Goal: Check status: Check status

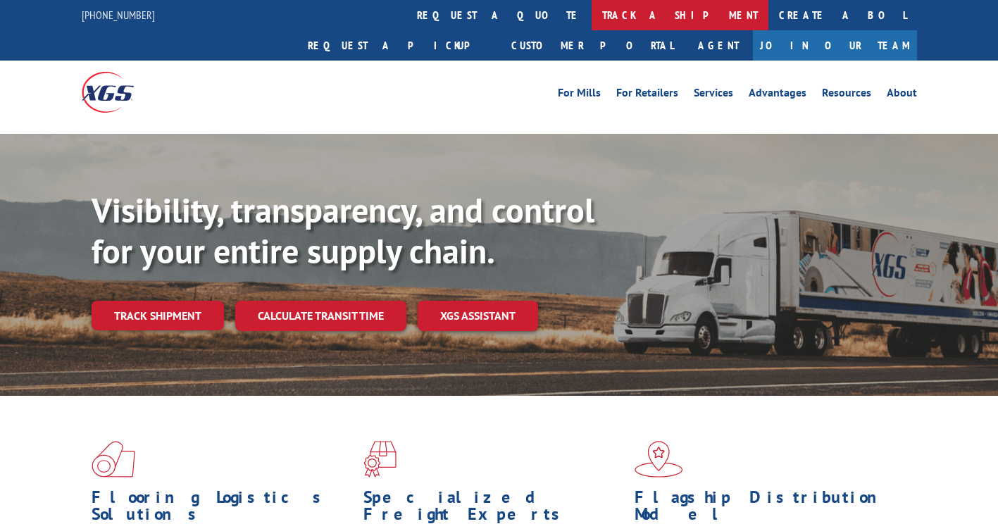
click at [591, 19] on link "track a shipment" at bounding box center [679, 15] width 177 height 30
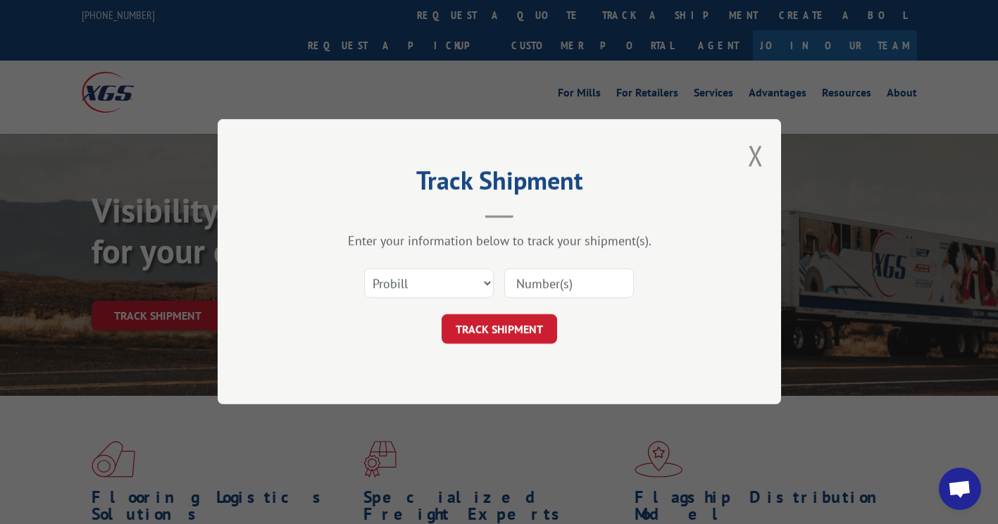
click at [526, 282] on input at bounding box center [569, 284] width 130 height 30
paste input "16098835"
type input "16098835"
click at [490, 319] on button "TRACK SHIPMENT" at bounding box center [498, 330] width 115 height 30
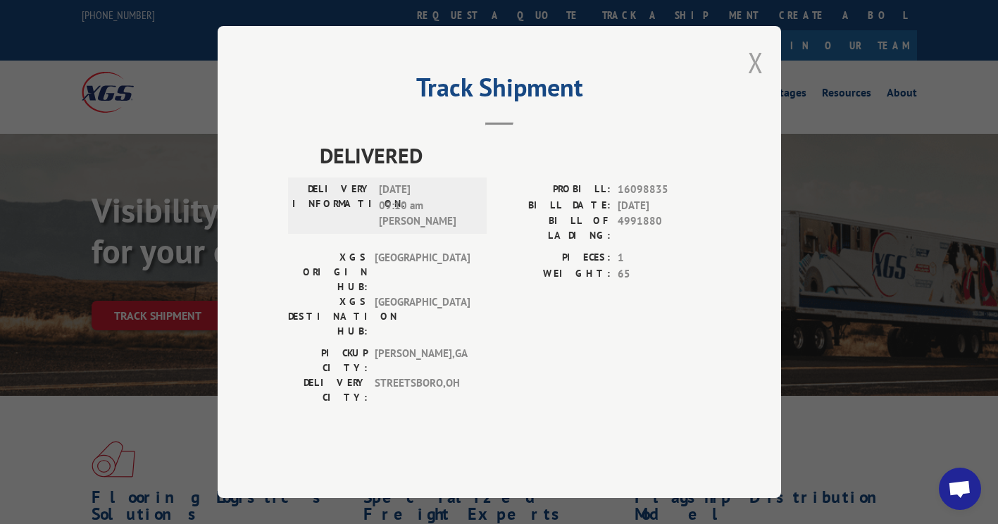
click at [756, 81] on button "Close modal" at bounding box center [755, 62] width 15 height 37
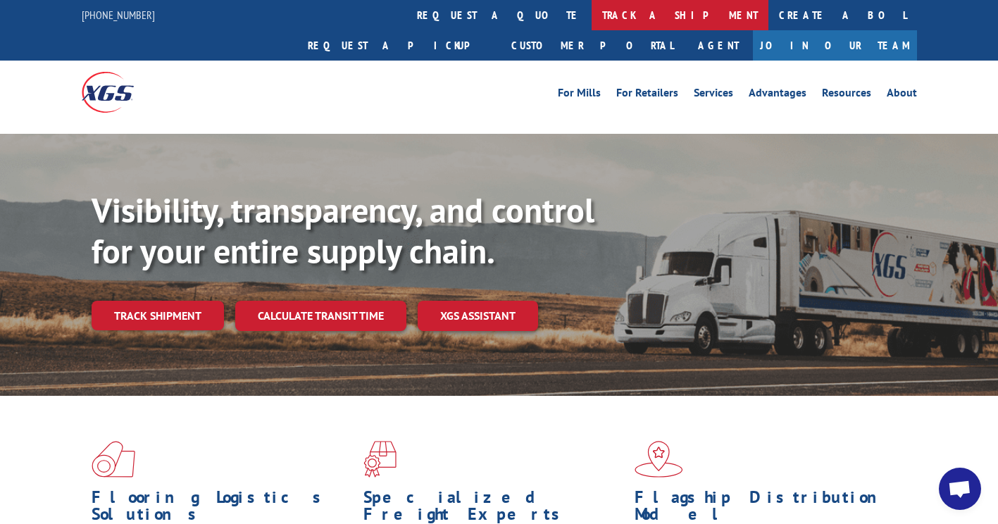
click at [591, 13] on link "track a shipment" at bounding box center [679, 15] width 177 height 30
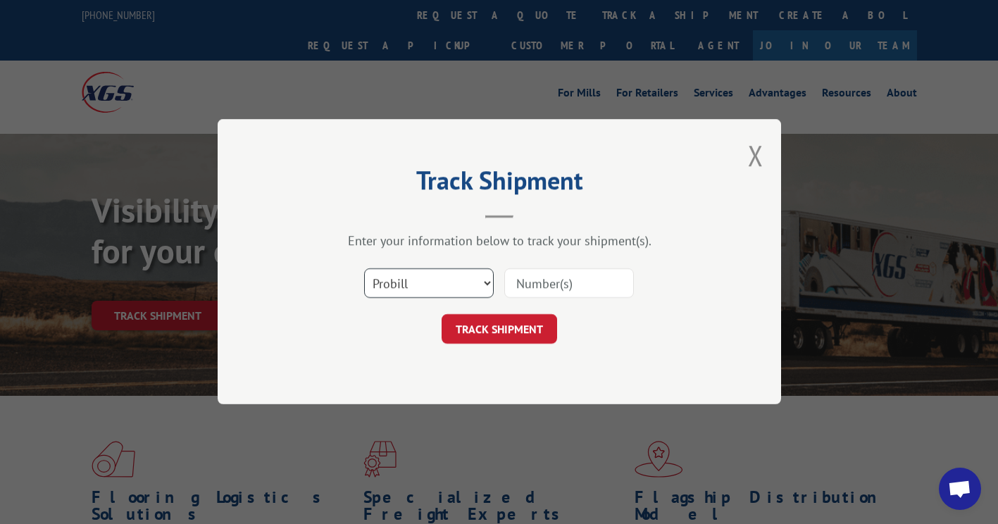
click at [448, 282] on select "Select category... Probill BOL PO" at bounding box center [429, 284] width 130 height 30
select select "po"
click at [364, 269] on select "Select category... Probill BOL PO" at bounding box center [429, 284] width 130 height 30
click at [539, 284] on input at bounding box center [569, 284] width 130 height 30
paste input "34516842"
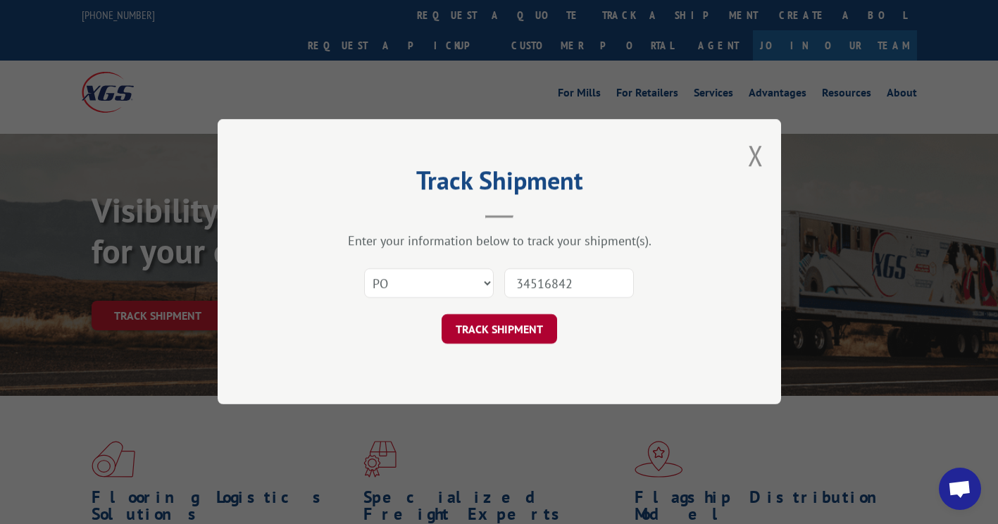
type input "34516842"
click at [493, 326] on button "TRACK SHIPMENT" at bounding box center [498, 330] width 115 height 30
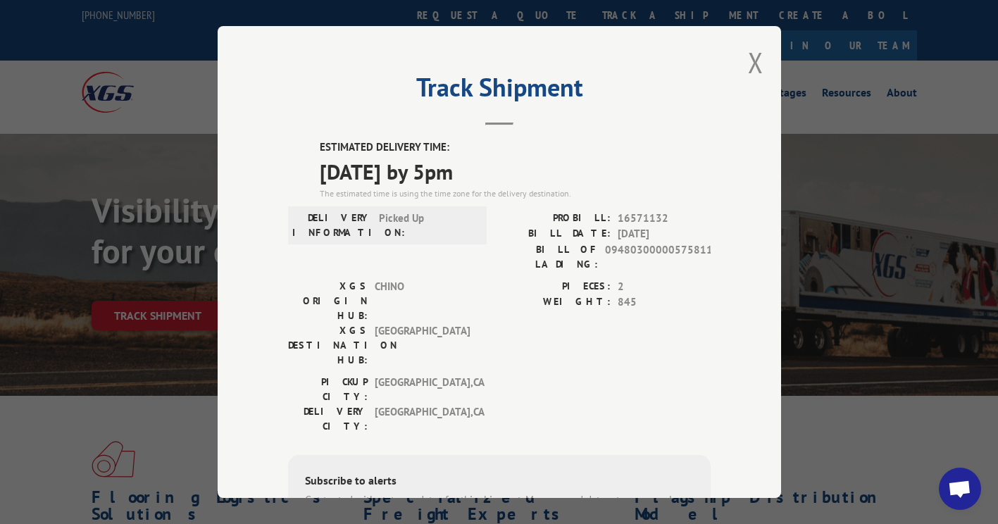
click at [586, 132] on div "Track Shipment ESTIMATED DELIVERY TIME: [DATE] by 5pm The estimated time is usi…" at bounding box center [499, 262] width 563 height 472
click at [750, 58] on button "Close modal" at bounding box center [755, 62] width 15 height 37
